Goal: Use online tool/utility: Use online tool/utility

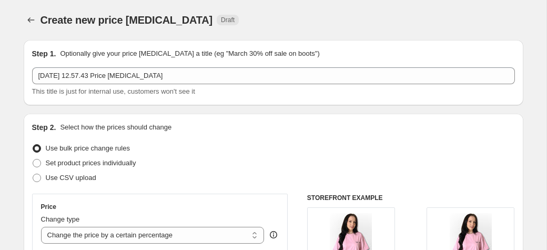
select select "percentage"
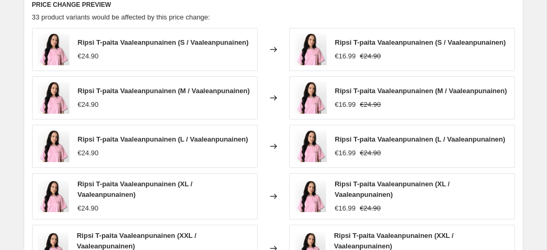
scroll to position [781, 0]
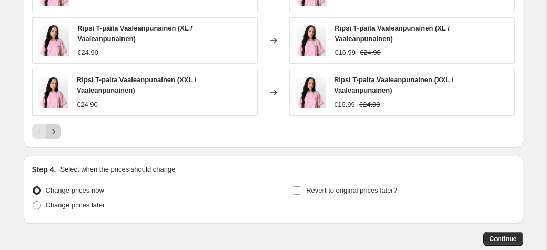
click at [49, 126] on icon "Next" at bounding box center [53, 131] width 11 height 11
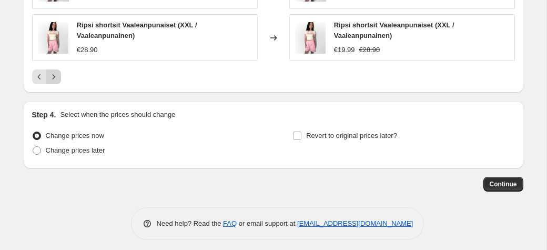
click at [52, 75] on icon "Next" at bounding box center [53, 77] width 11 height 11
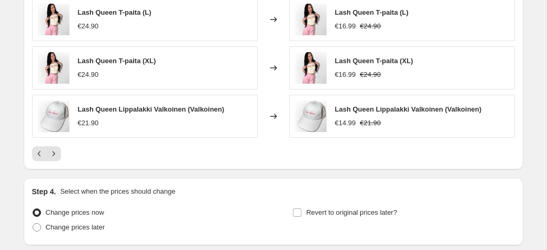
scroll to position [777, 0]
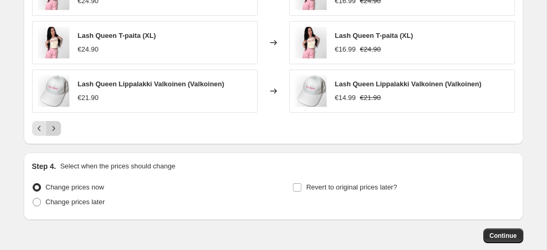
click at [56, 131] on icon "Next" at bounding box center [53, 128] width 11 height 11
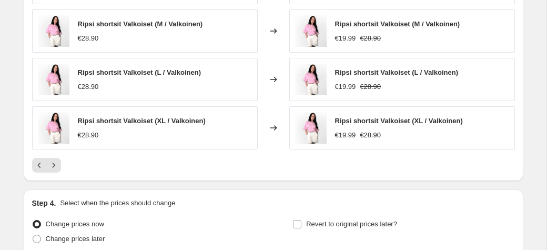
scroll to position [832, 0]
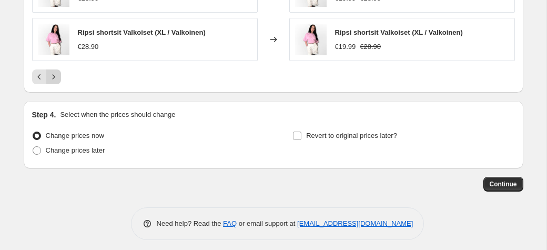
click at [52, 79] on icon "Next" at bounding box center [53, 77] width 11 height 11
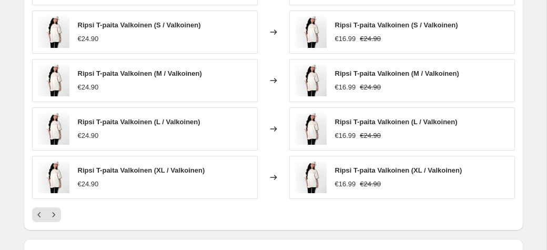
scroll to position [777, 0]
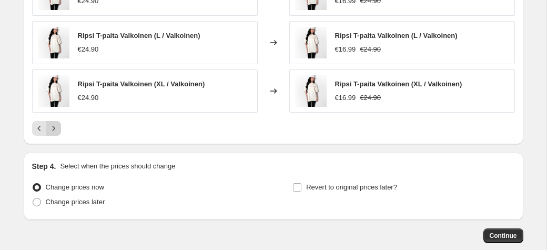
click at [59, 122] on button "Next" at bounding box center [53, 128] width 15 height 15
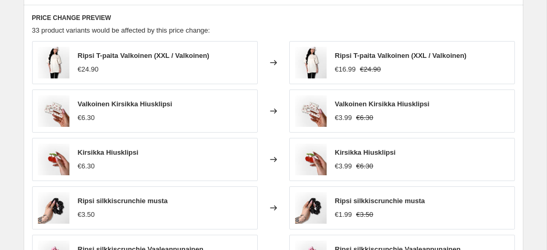
scroll to position [667, 0]
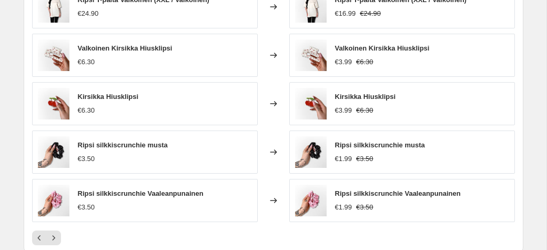
click at [361, 157] on strike "€3.50" at bounding box center [364, 159] width 17 height 11
click at [349, 157] on div "€1.99" at bounding box center [343, 159] width 17 height 11
click at [262, 144] on div "Changed to" at bounding box center [274, 152] width 32 height 43
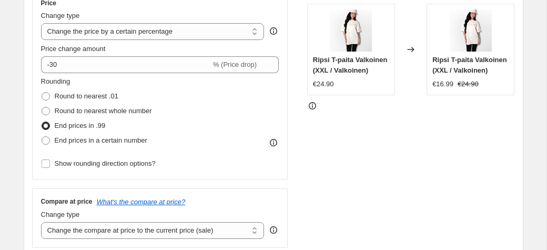
scroll to position [175, 0]
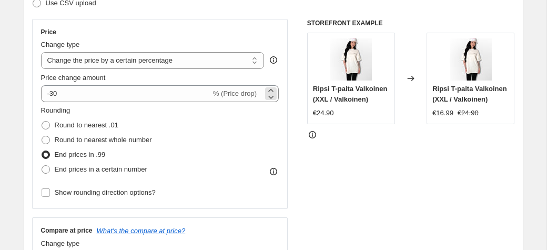
click at [242, 94] on span "% (Price drop)" at bounding box center [235, 93] width 44 height 8
click at [234, 91] on span "% (Price drop)" at bounding box center [235, 93] width 44 height 8
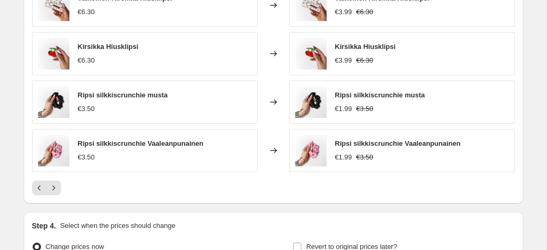
scroll to position [722, 0]
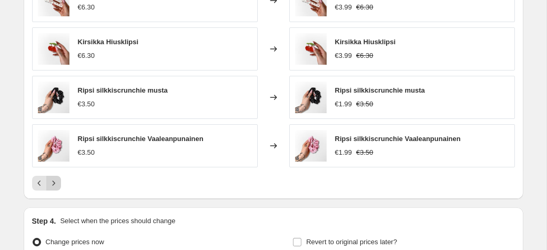
click at [52, 183] on icon "Next" at bounding box center [53, 183] width 11 height 11
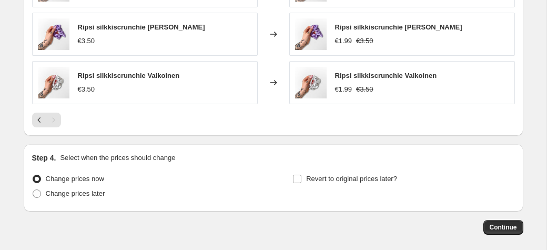
scroll to position [613, 0]
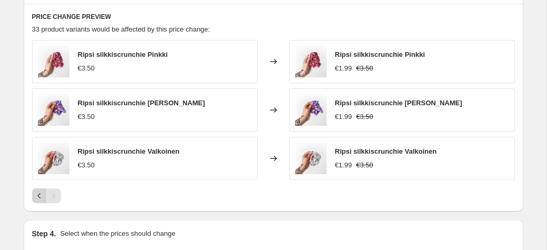
click at [42, 195] on icon "Previous" at bounding box center [39, 196] width 11 height 11
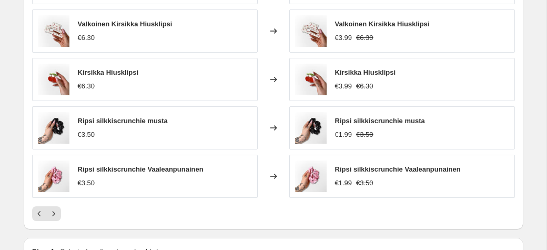
scroll to position [777, 0]
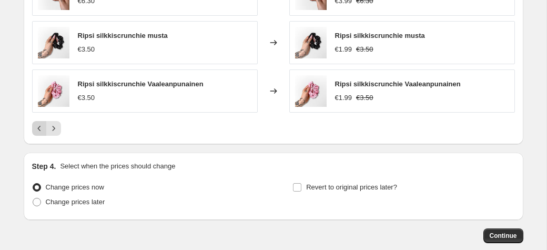
click at [41, 126] on icon "Previous" at bounding box center [39, 128] width 11 height 11
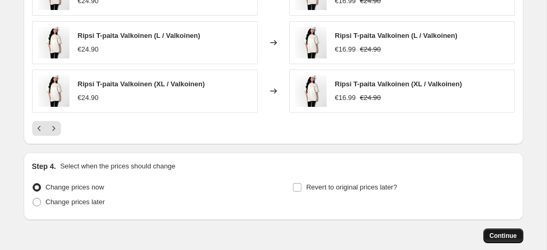
click at [512, 232] on span "Continue" at bounding box center [503, 236] width 27 height 8
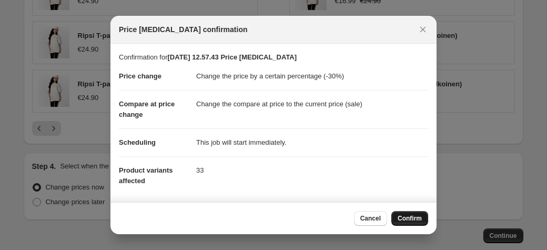
click at [409, 222] on span "Confirm" at bounding box center [410, 218] width 24 height 8
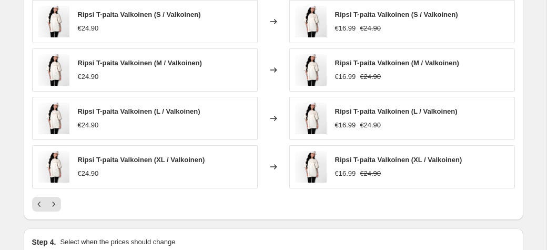
scroll to position [804, 0]
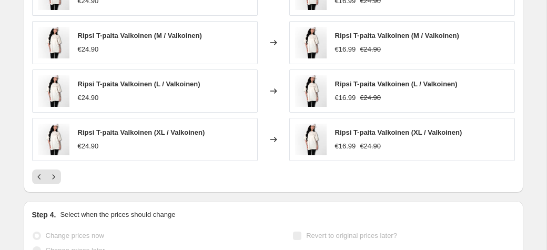
select select "percentage"
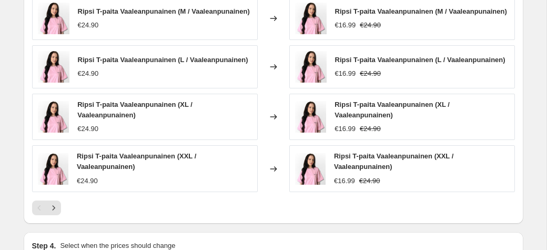
scroll to position [0, 0]
